Goal: Check status: Check status

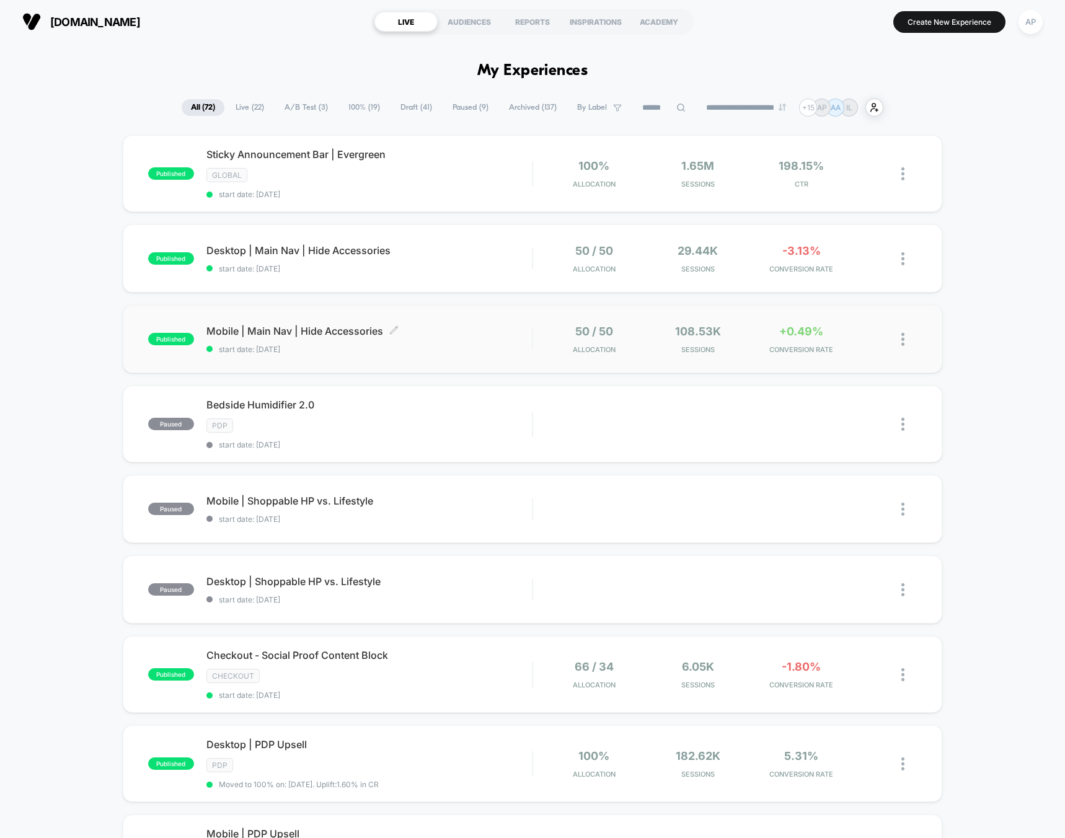
click at [433, 345] on span "start date: [DATE]" at bounding box center [369, 349] width 326 height 9
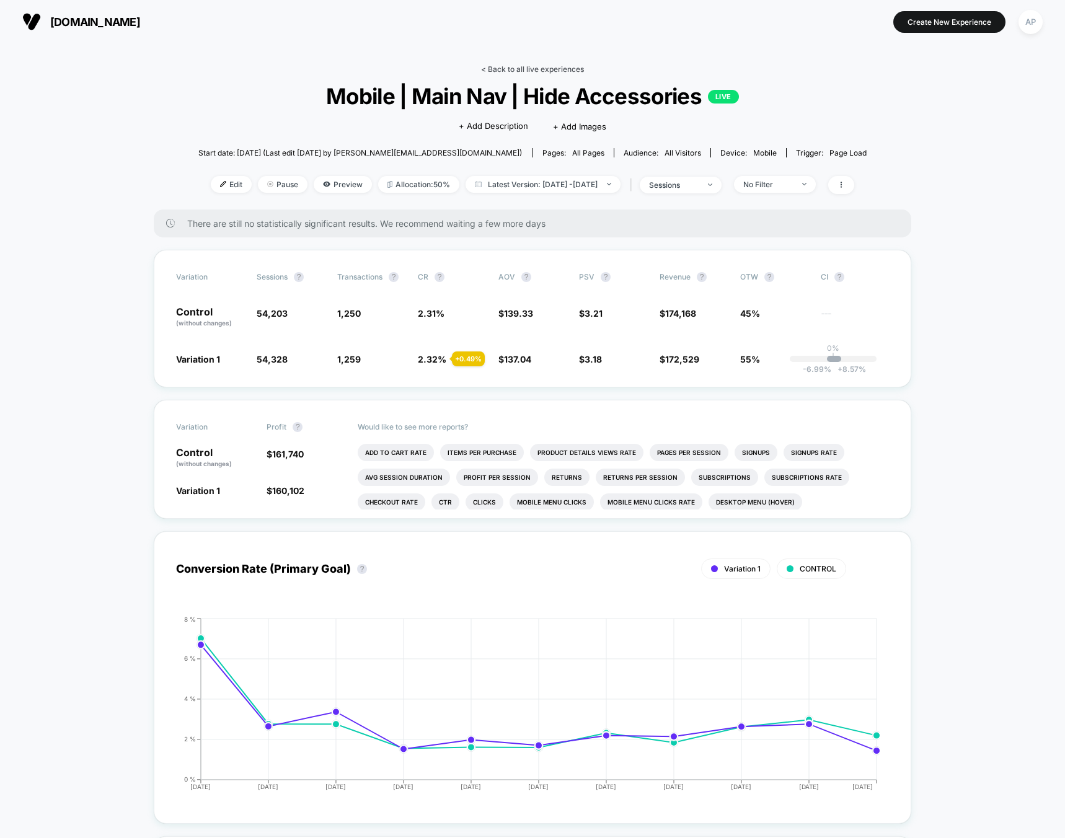
click at [560, 71] on link "< Back to all live experiences" at bounding box center [532, 68] width 103 height 9
